Goal: Information Seeking & Learning: Learn about a topic

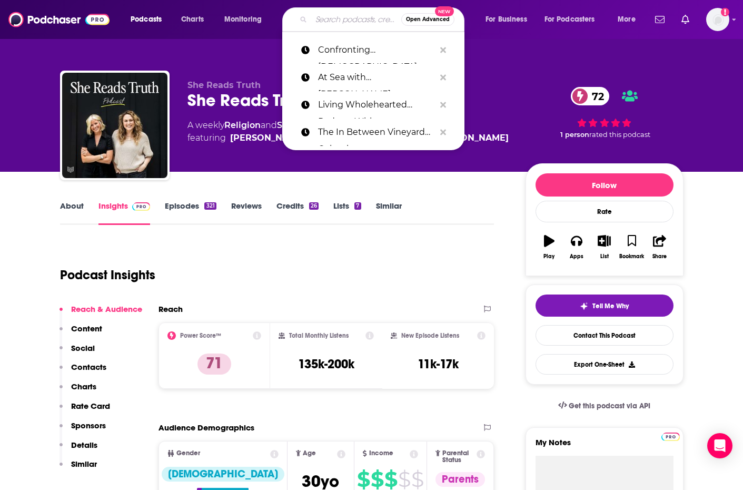
click at [351, 22] on input "Search podcasts, credits, & more..." at bounding box center [356, 19] width 90 height 17
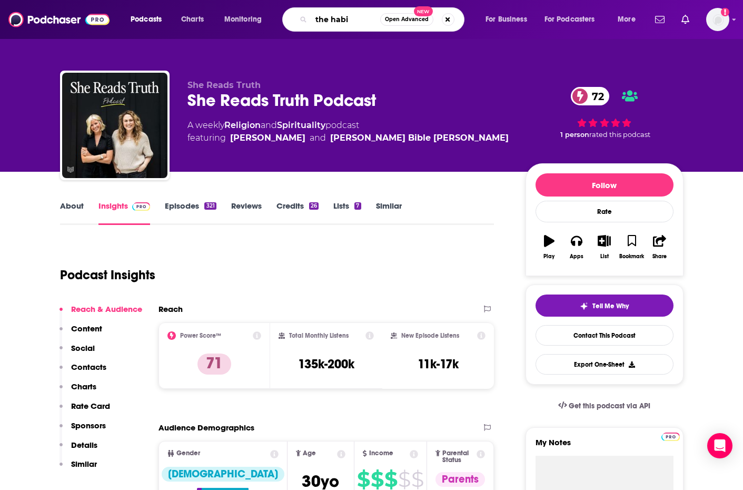
type input "the habit"
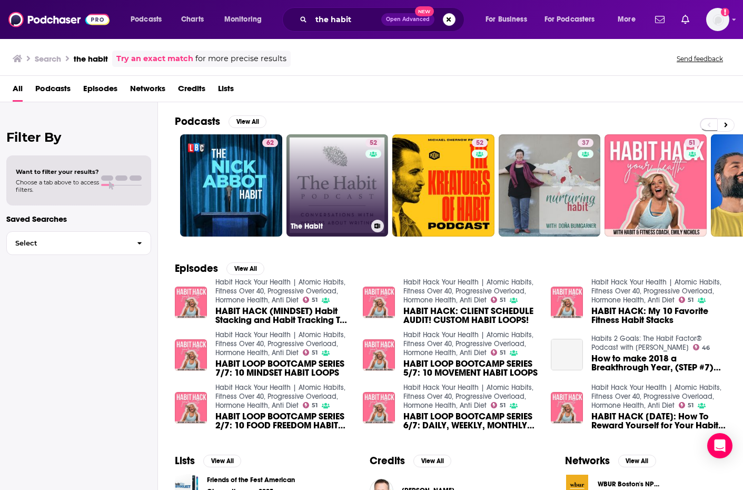
click at [314, 212] on link "52 The Habit" at bounding box center [337, 185] width 102 height 102
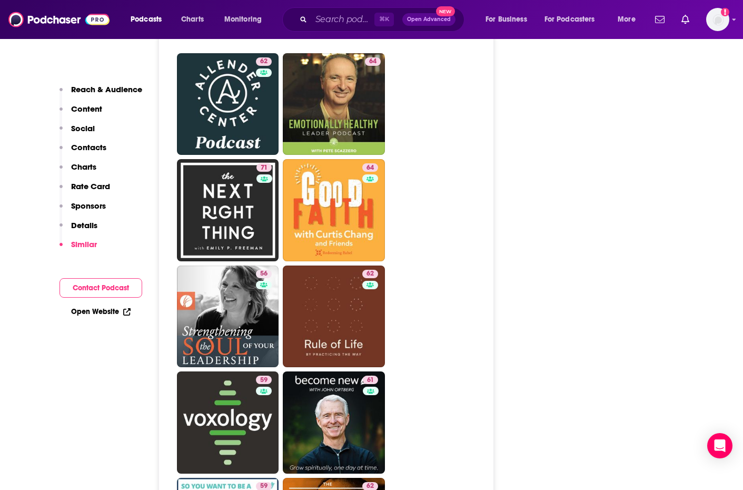
scroll to position [2224, 0]
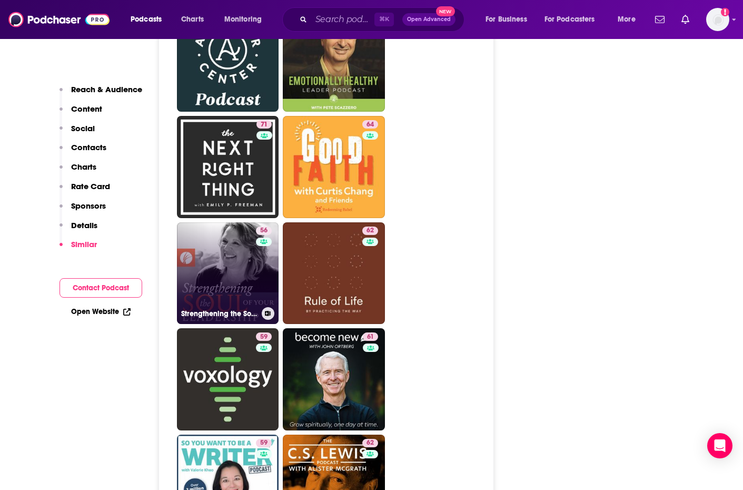
click at [237, 236] on link "56 Strengthening the Soul of Your Leadership with [PERSON_NAME]" at bounding box center [228, 273] width 102 height 102
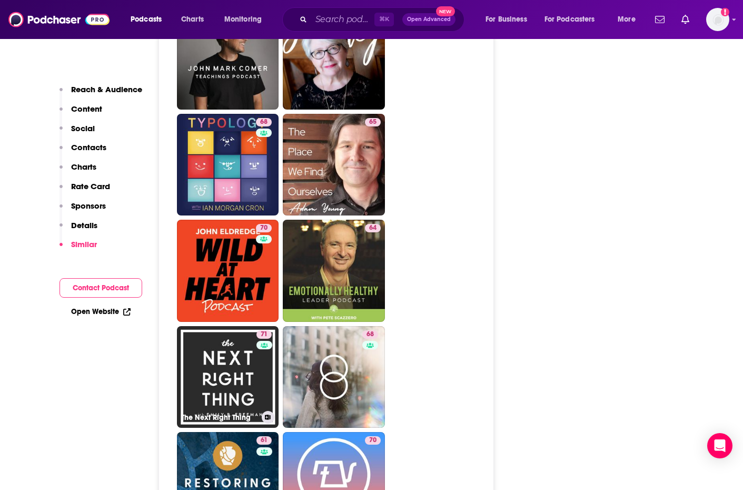
scroll to position [2833, 0]
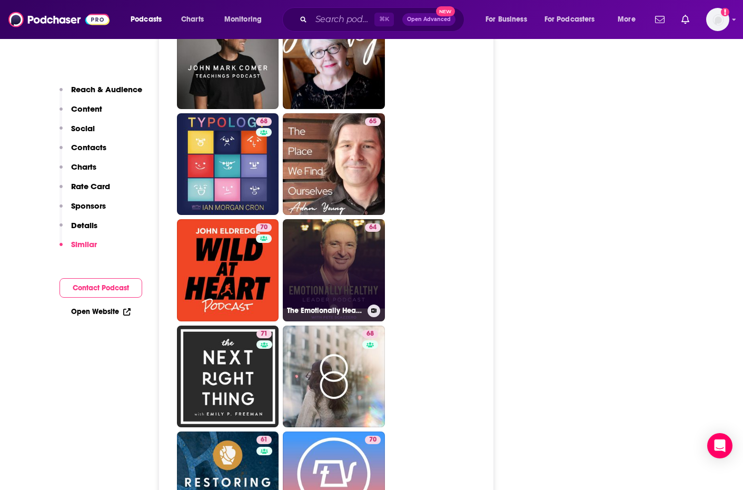
click at [335, 220] on link "64 The Emotionally Healthy Leader Podcast" at bounding box center [334, 270] width 102 height 102
type input "[URL][DOMAIN_NAME]"
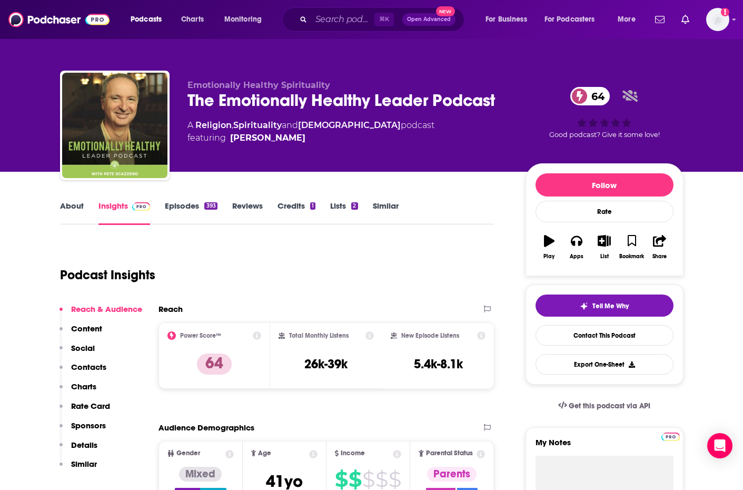
click at [172, 203] on link "Episodes 393" at bounding box center [191, 213] width 52 height 24
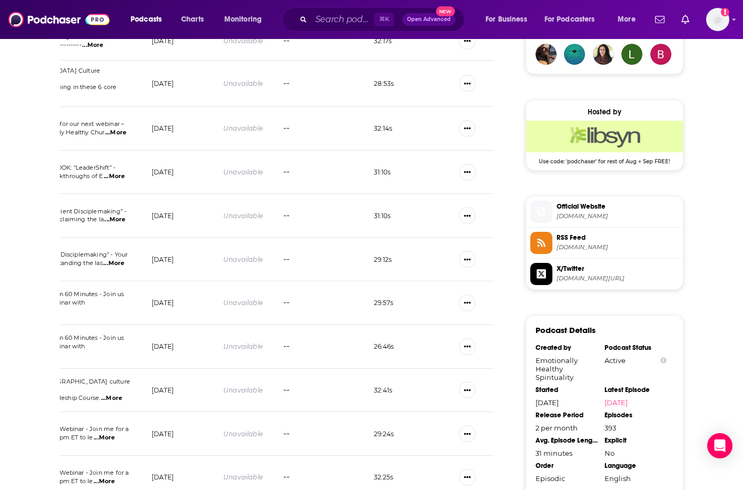
scroll to position [1092, 0]
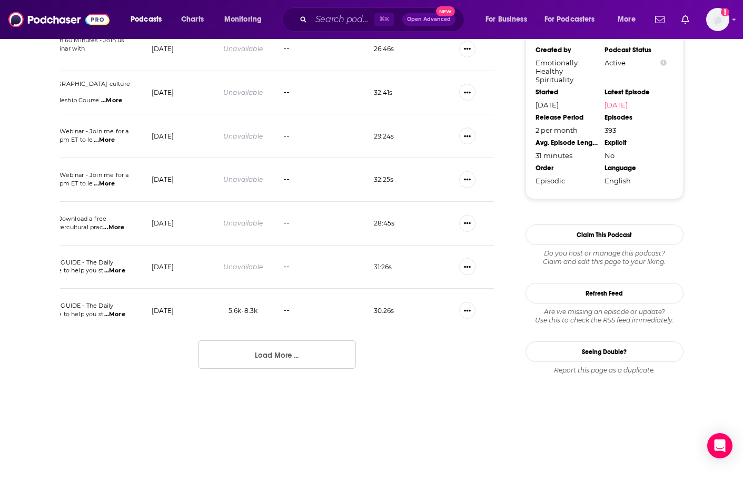
click at [292, 340] on button "Load More ..." at bounding box center [277, 354] width 158 height 28
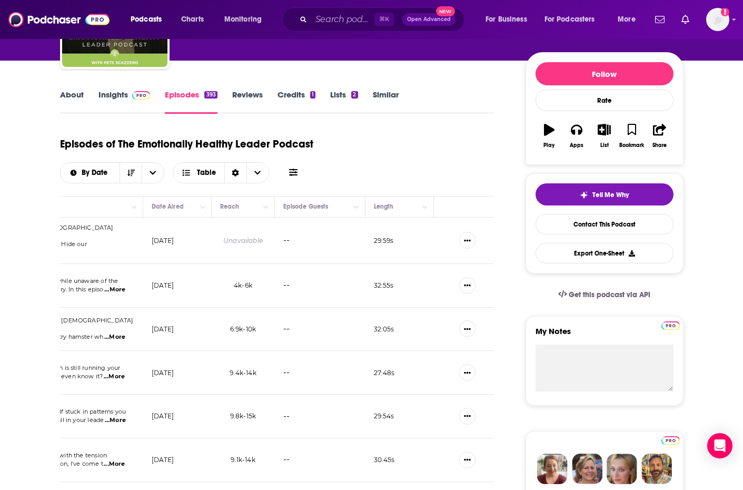
scroll to position [0, 0]
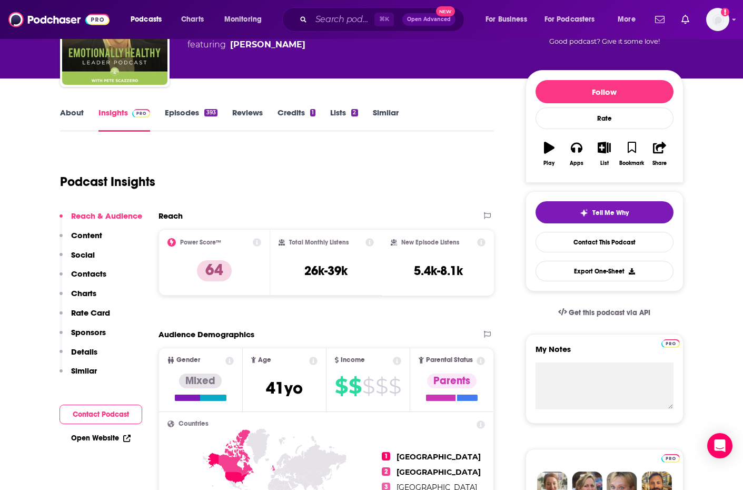
scroll to position [122, 0]
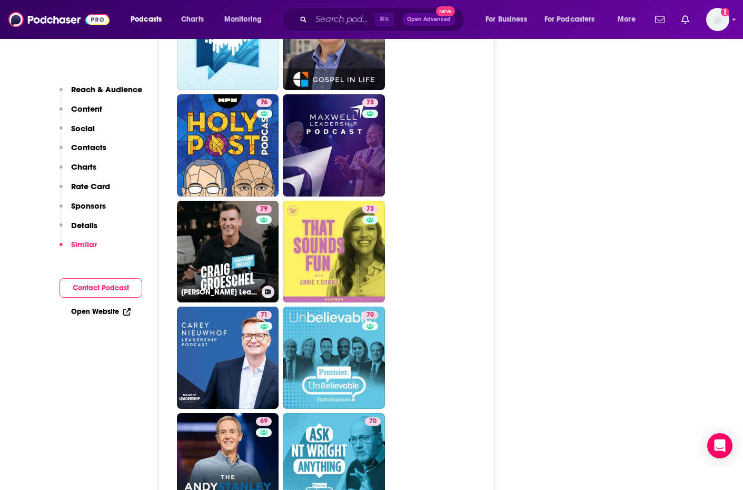
scroll to position [2283, 0]
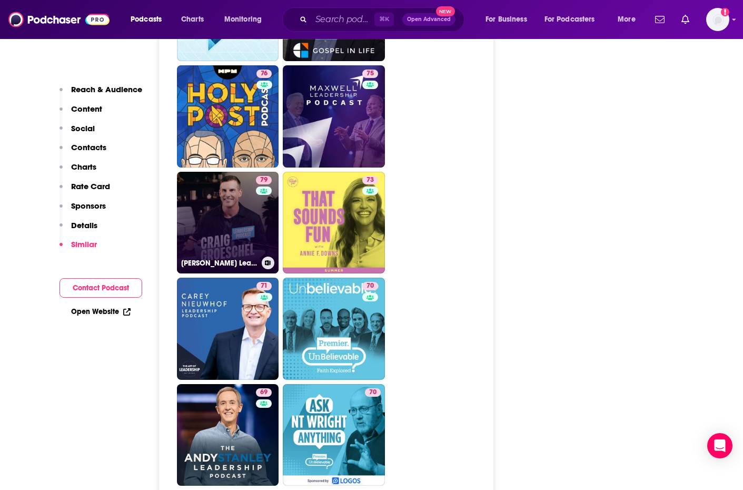
click at [249, 182] on link "79 [PERSON_NAME] Leadership Podcast" at bounding box center [228, 223] width 102 height 102
type input "[URL][DOMAIN_NAME][PERSON_NAME]"
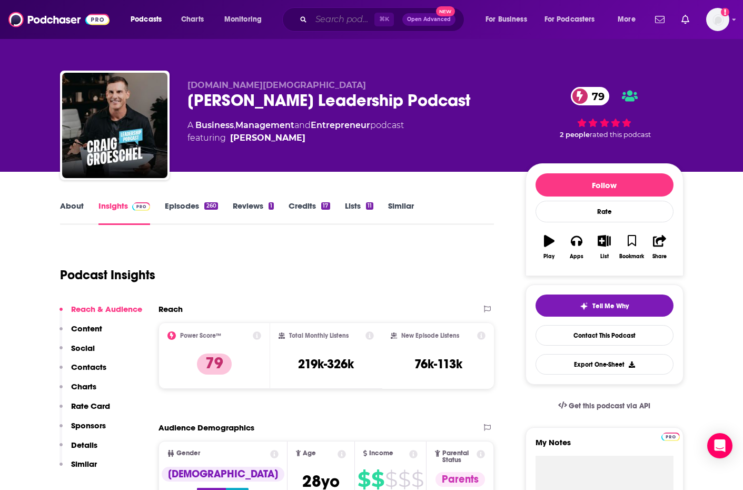
click at [346, 18] on input "Search podcasts, credits, & more..." at bounding box center [342, 19] width 63 height 17
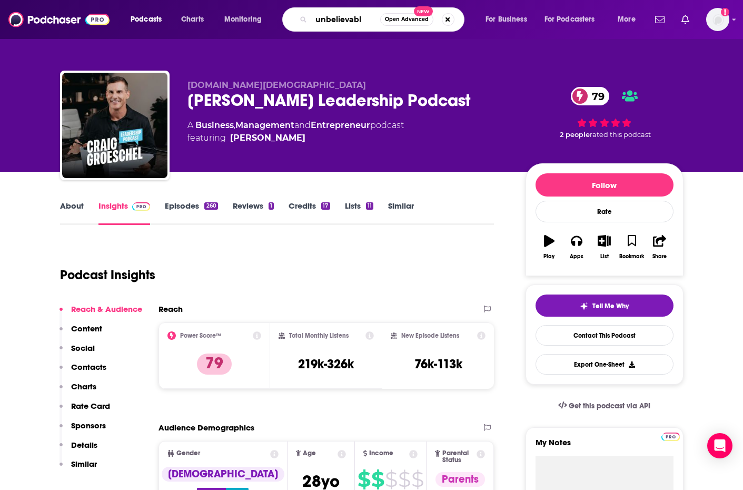
type input "unbelievable"
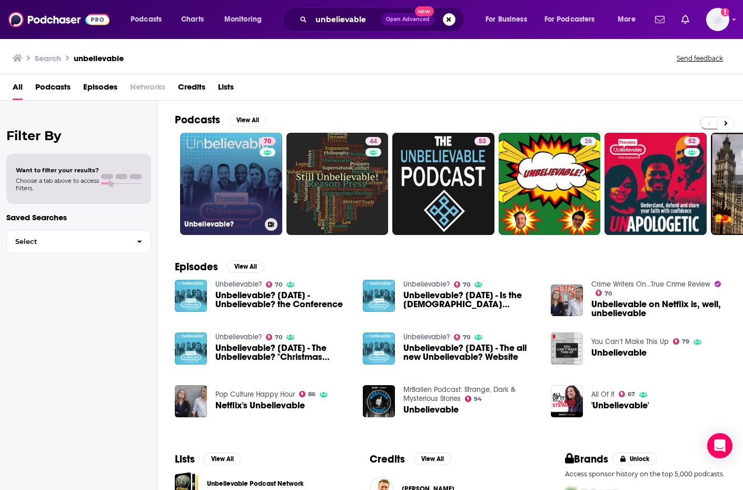
click at [269, 190] on div "70" at bounding box center [269, 177] width 18 height 81
